Goal: Task Accomplishment & Management: Manage account settings

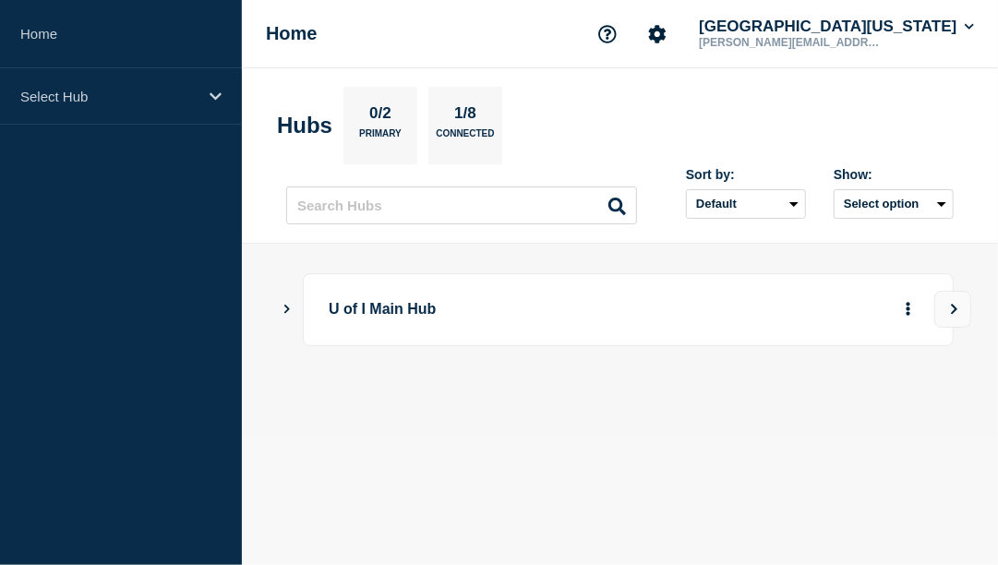
click at [280, 307] on main "U of I Main Hub" at bounding box center [620, 341] width 756 height 194
click at [289, 306] on icon "Show Connected Hubs" at bounding box center [287, 308] width 12 height 9
click at [409, 305] on p "U of I Main Hub" at bounding box center [574, 310] width 491 height 34
click at [891, 33] on button "[GEOGRAPHIC_DATA][US_STATE]" at bounding box center [836, 27] width 283 height 18
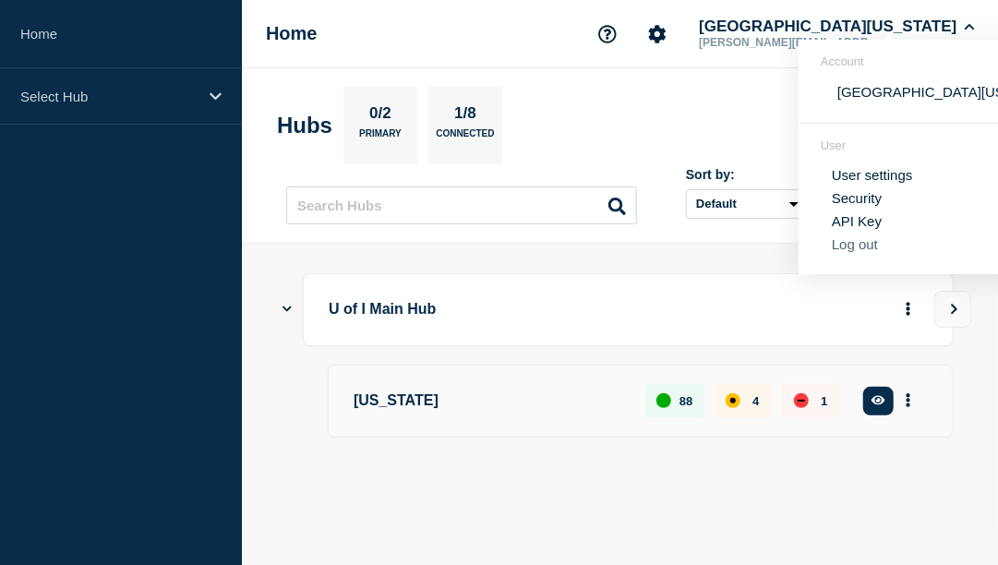
click at [858, 247] on button "Log out" at bounding box center [855, 244] width 46 height 16
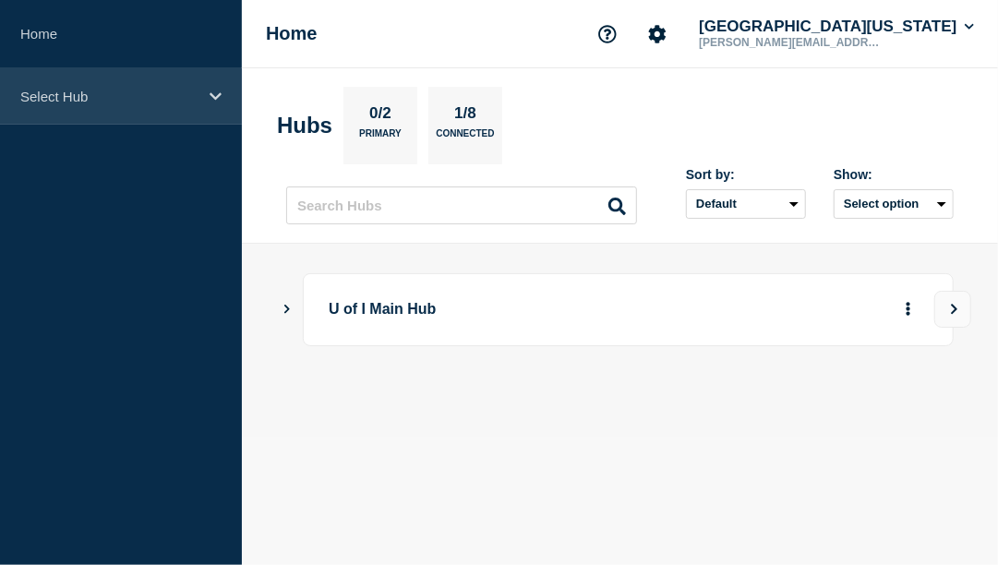
click at [206, 91] on div "Select Hub" at bounding box center [121, 96] width 242 height 56
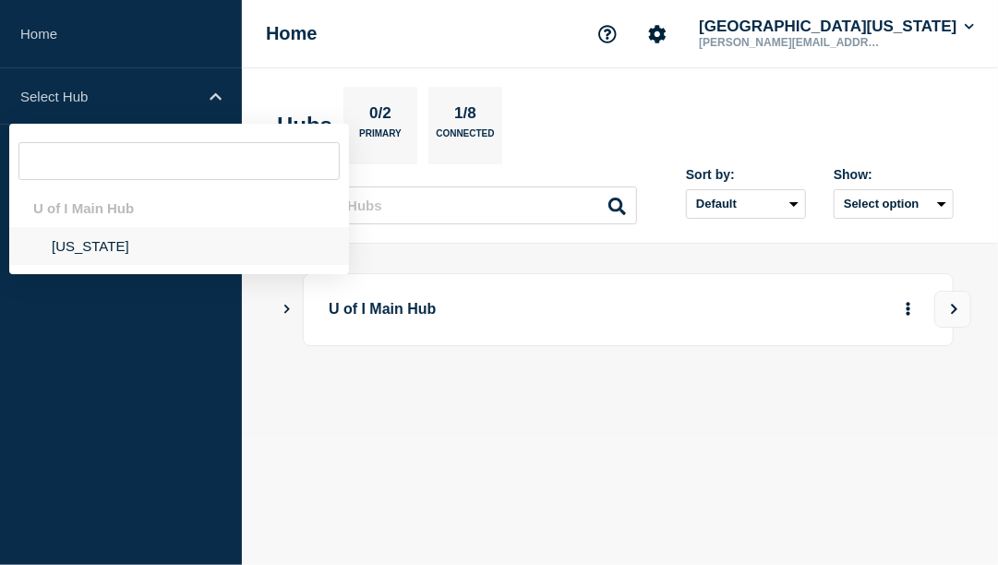
click at [99, 245] on li "[US_STATE]" at bounding box center [179, 246] width 340 height 38
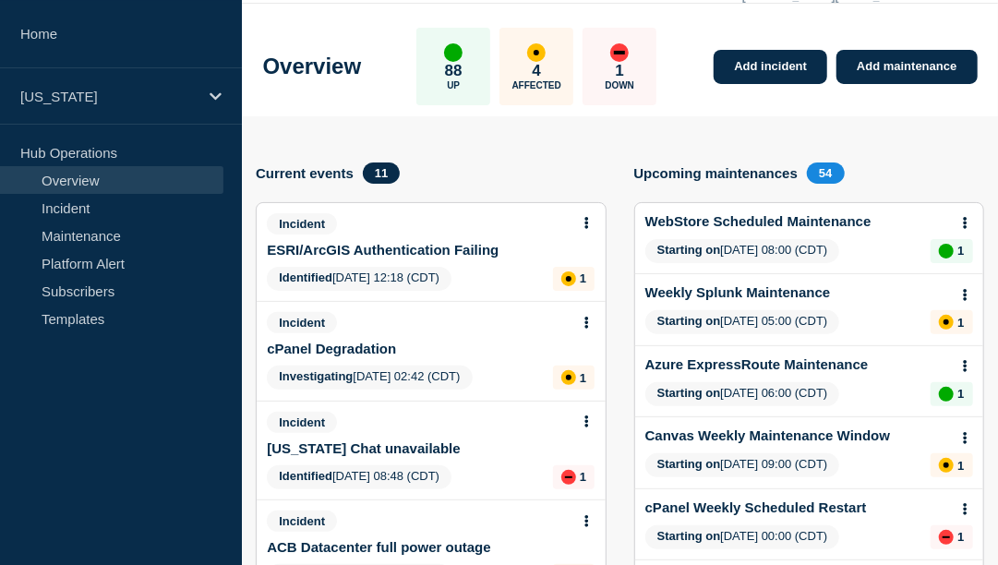
scroll to position [96, 0]
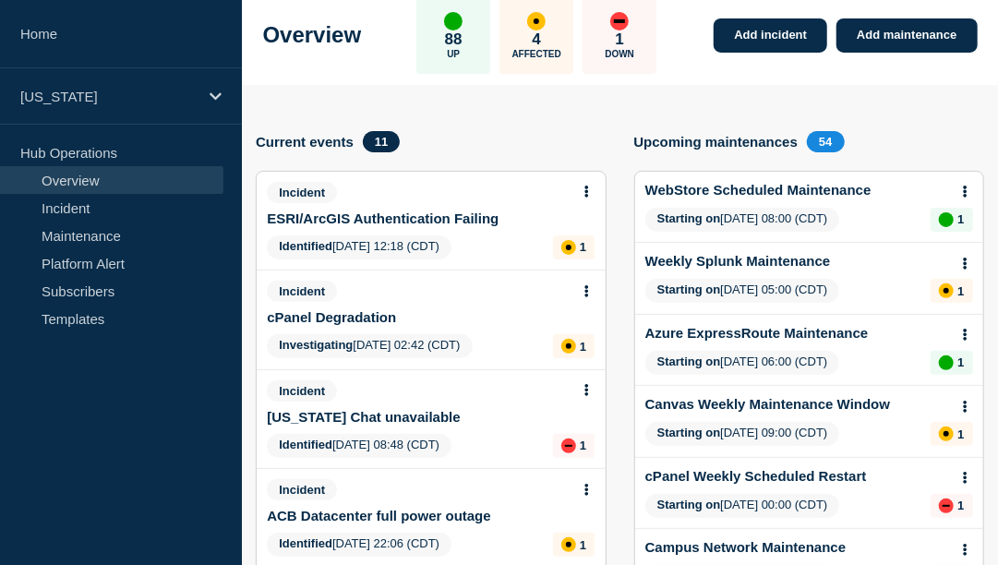
click at [346, 223] on link "ESRI/ArcGIS Authentication Failing" at bounding box center [383, 219] width 232 height 16
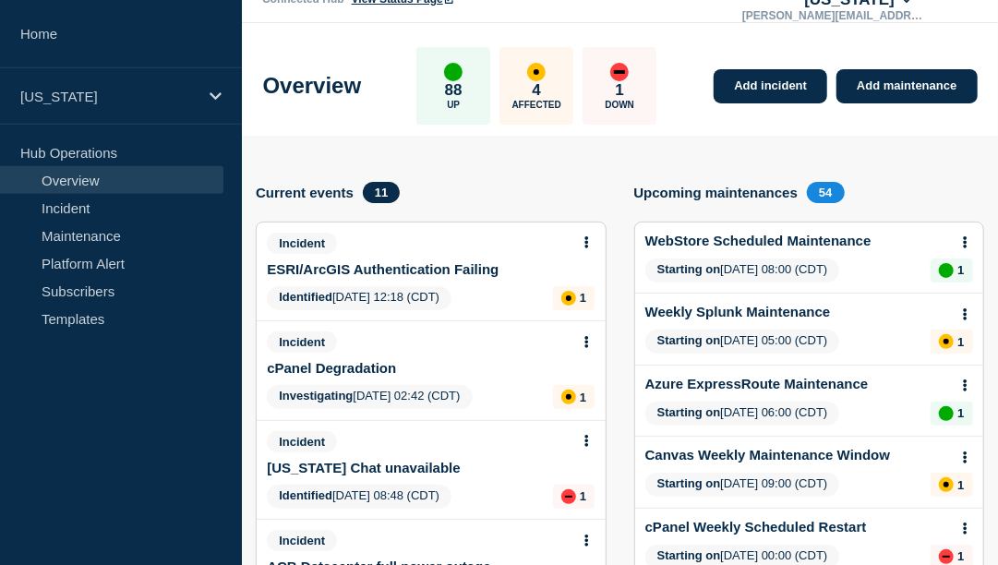
scroll to position [0, 0]
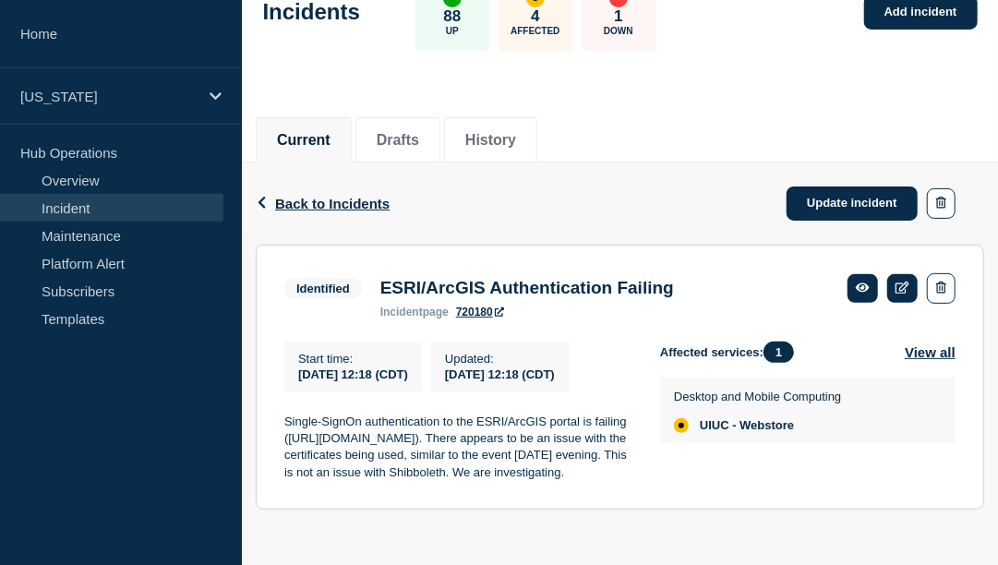
scroll to position [164, 0]
click at [855, 187] on link "Update incident" at bounding box center [852, 204] width 131 height 34
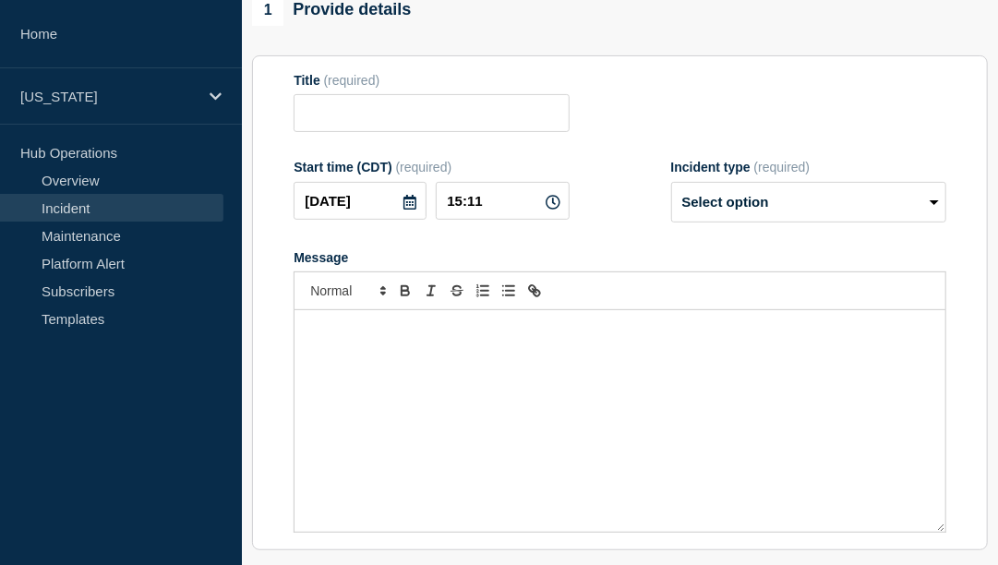
type input "ESRI/ArcGIS Authentication Failing"
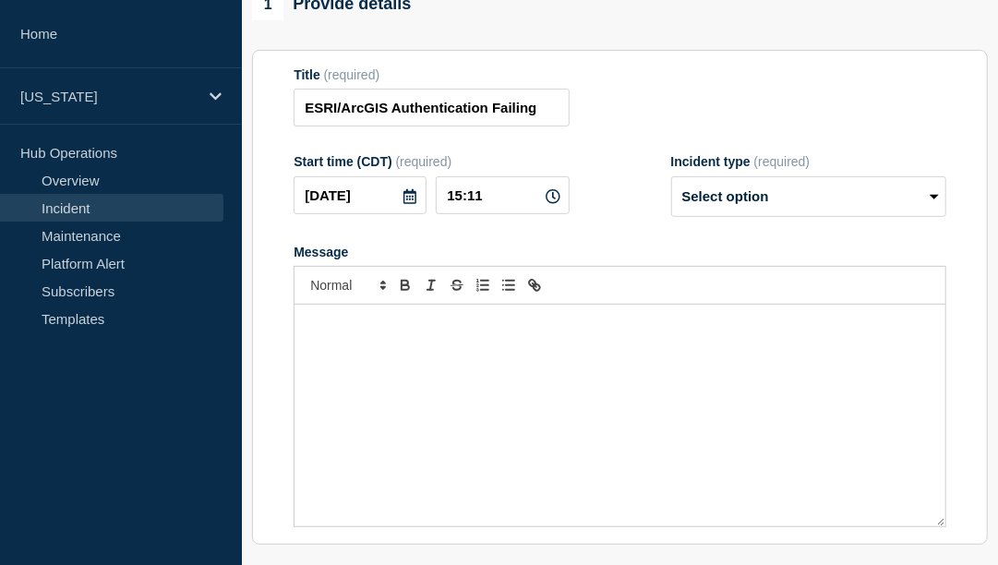
click at [459, 332] on p "Message" at bounding box center [619, 324] width 623 height 17
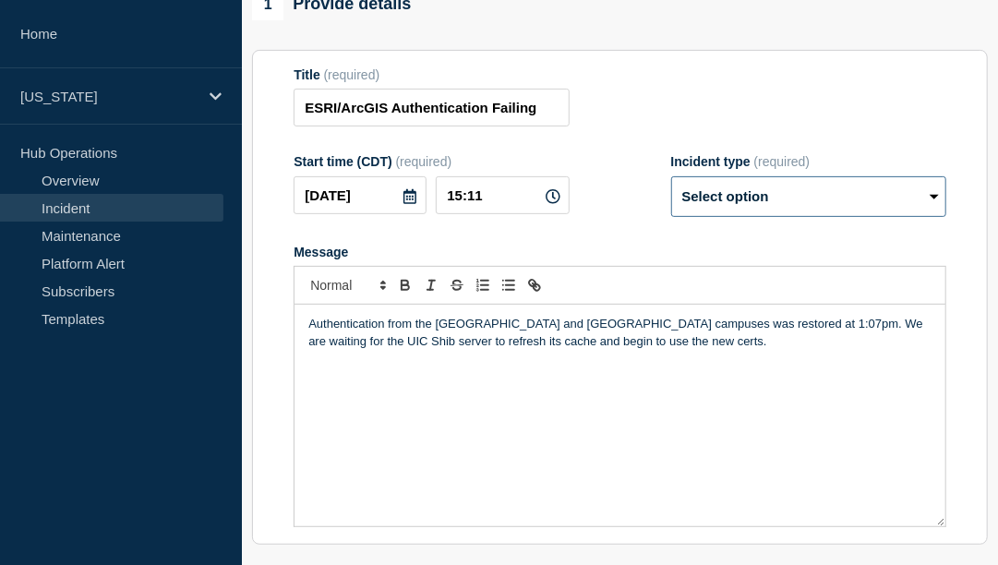
click at [671, 176] on select "Select option Investigating Identified Monitoring Resolved" at bounding box center [808, 196] width 275 height 41
select select "monitoring"
click option "Monitoring" at bounding box center [0, 0] width 0 height 0
click at [571, 350] on p "Authentication from the [GEOGRAPHIC_DATA] and [GEOGRAPHIC_DATA] campuses was re…" at bounding box center [619, 333] width 623 height 34
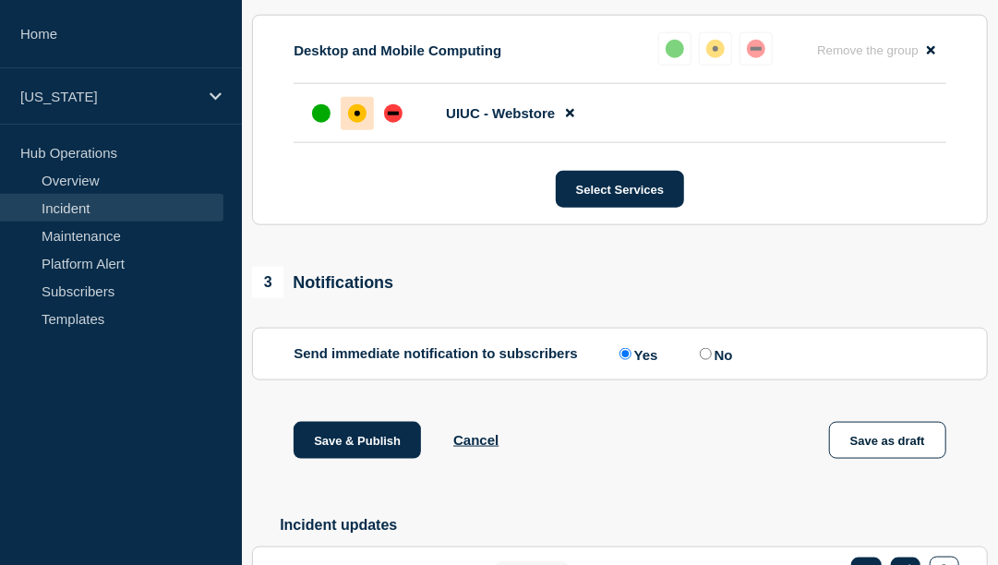
scroll to position [868, 0]
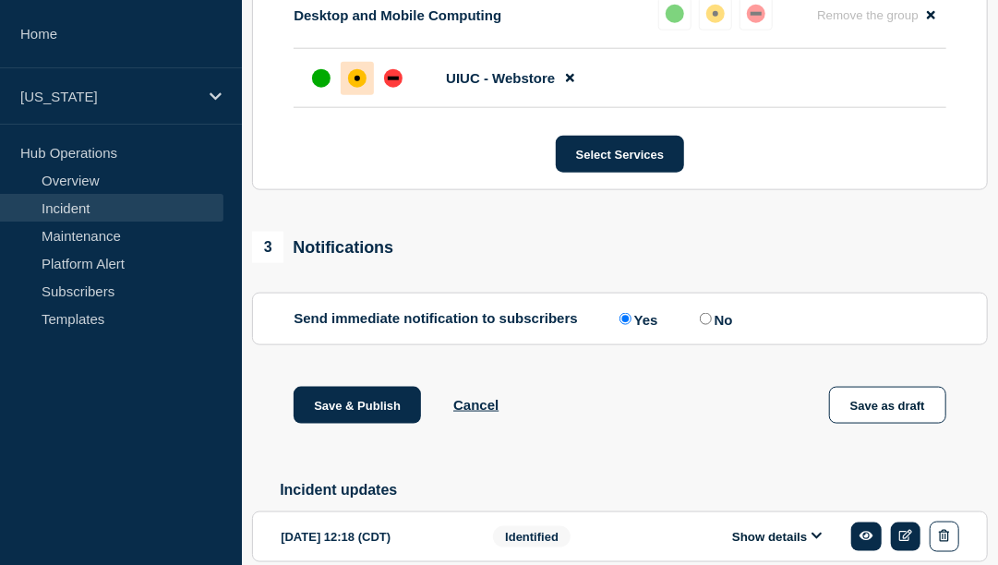
click at [709, 325] on input "No" at bounding box center [706, 319] width 12 height 12
radio input "true"
radio input "false"
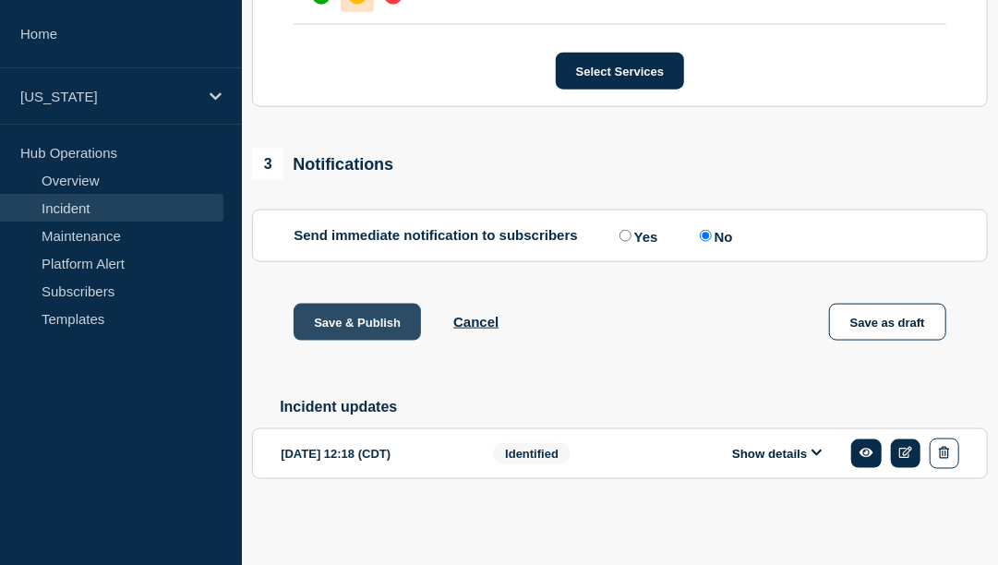
click at [335, 310] on button "Save & Publish" at bounding box center [357, 322] width 127 height 37
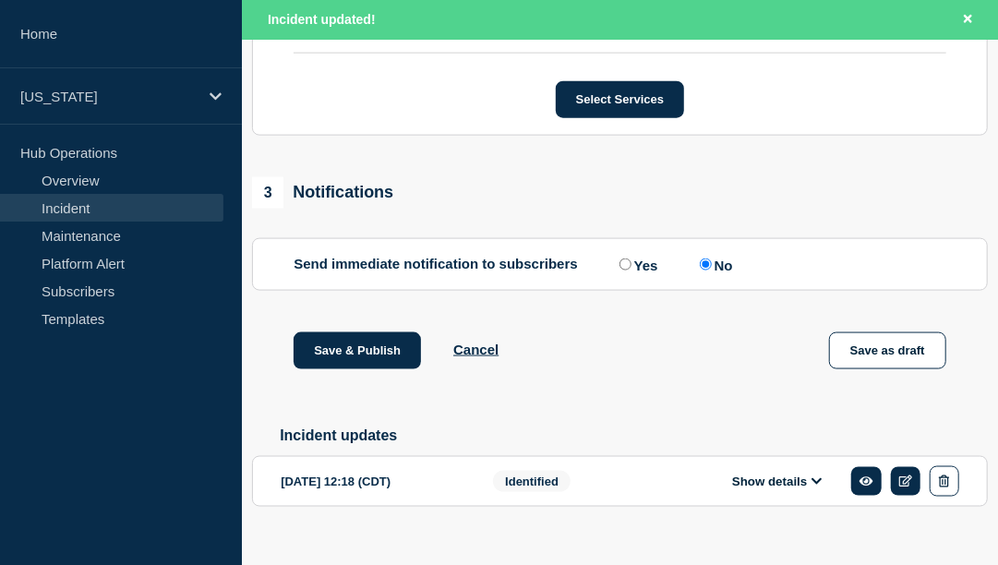
scroll to position [1001, 0]
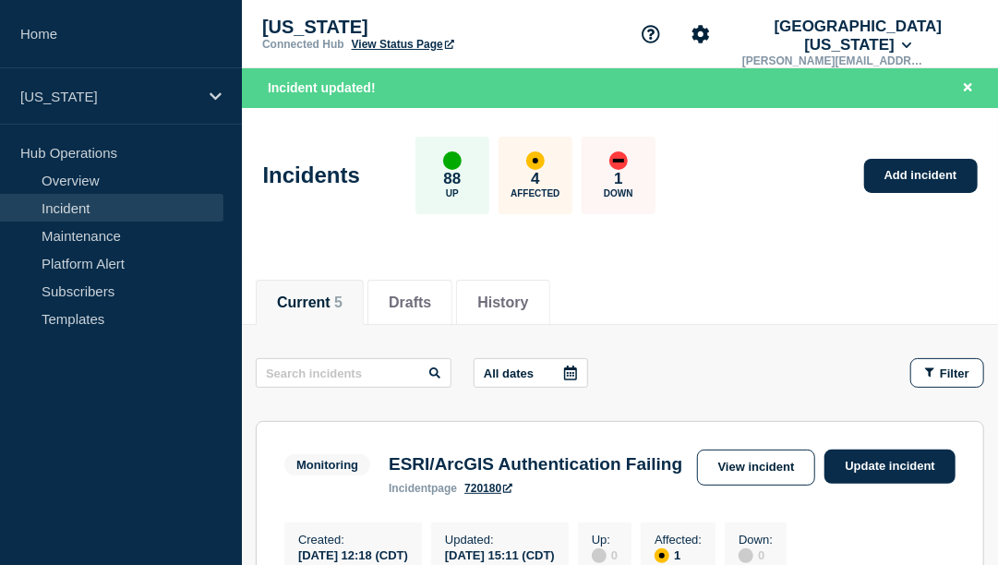
click at [892, 54] on p "[PERSON_NAME][EMAIL_ADDRESS][US_STATE][DOMAIN_NAME]" at bounding box center [835, 60] width 192 height 13
click at [935, 27] on button "[GEOGRAPHIC_DATA][US_STATE]" at bounding box center [858, 36] width 239 height 37
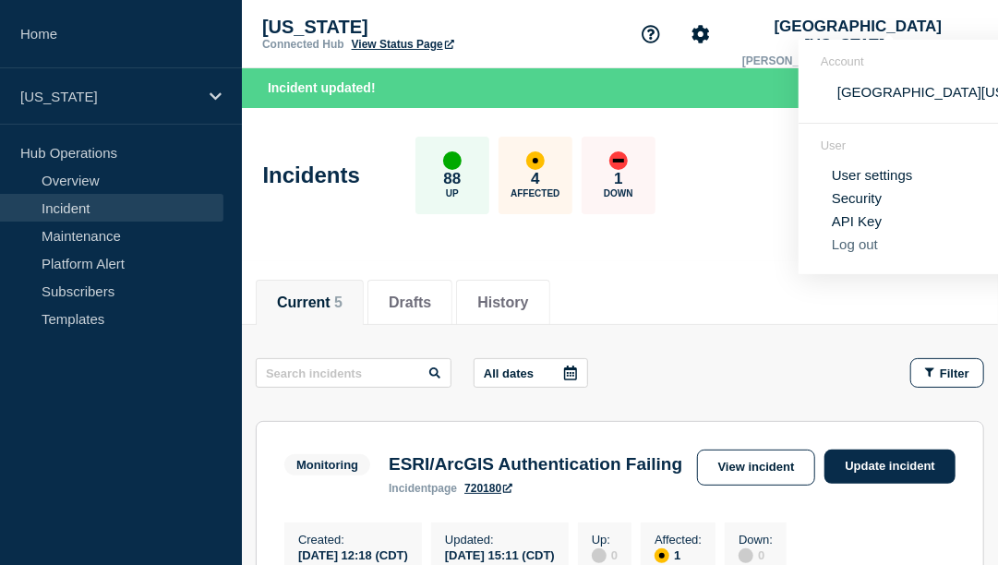
click at [858, 249] on button "Log out" at bounding box center [855, 244] width 46 height 16
